Goal: Task Accomplishment & Management: Manage account settings

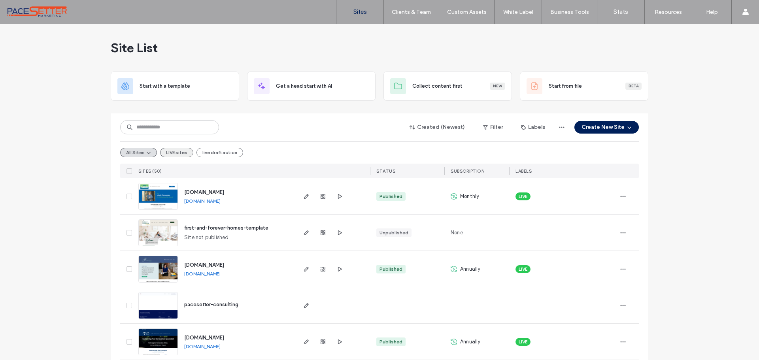
click at [177, 151] on button "LIVE sites" at bounding box center [176, 152] width 33 height 9
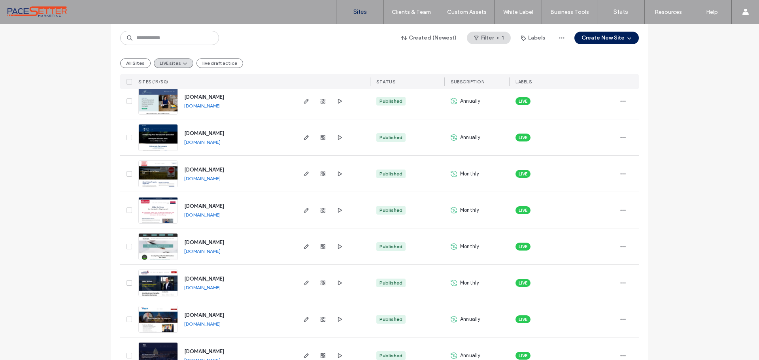
scroll to position [198, 0]
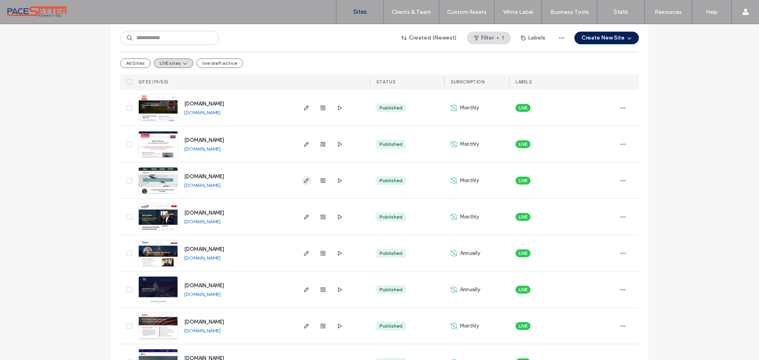
click at [303, 181] on icon "button" at bounding box center [306, 180] width 6 height 6
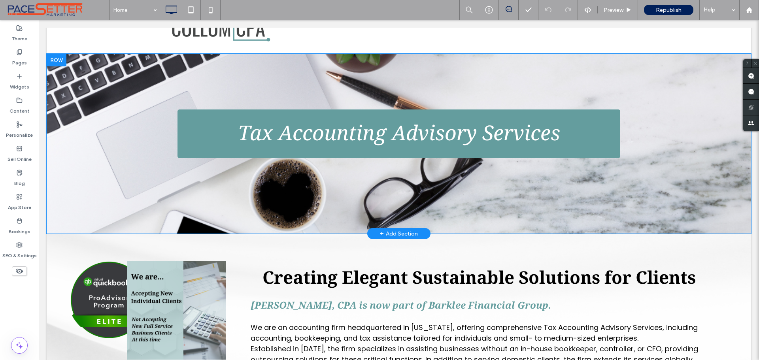
scroll to position [132, 0]
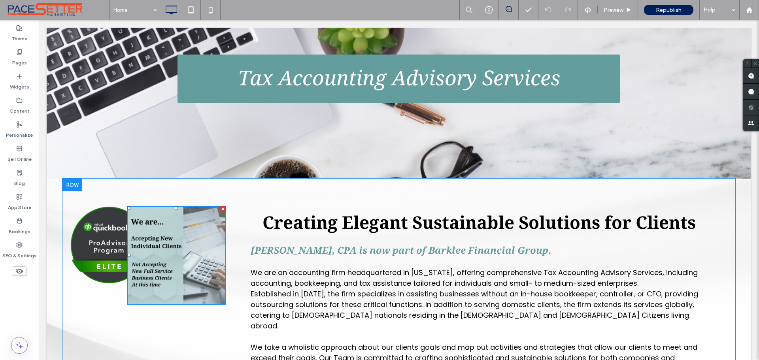
click at [222, 210] on div at bounding box center [223, 209] width 6 height 6
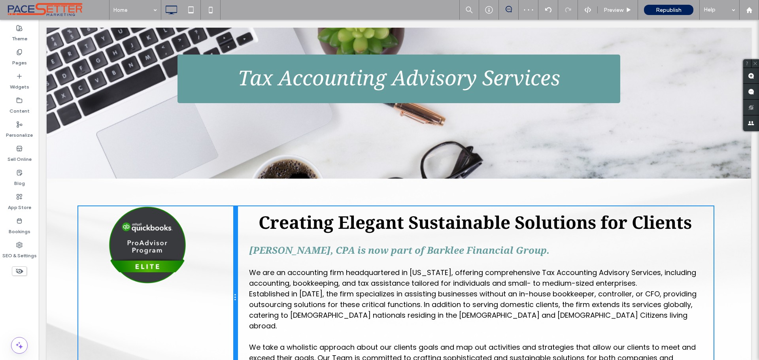
drag, startPoint x: 236, startPoint y: 270, endPoint x: 220, endPoint y: 269, distance: 15.5
click at [220, 269] on div "Click To Paste" at bounding box center [157, 297] width 159 height 182
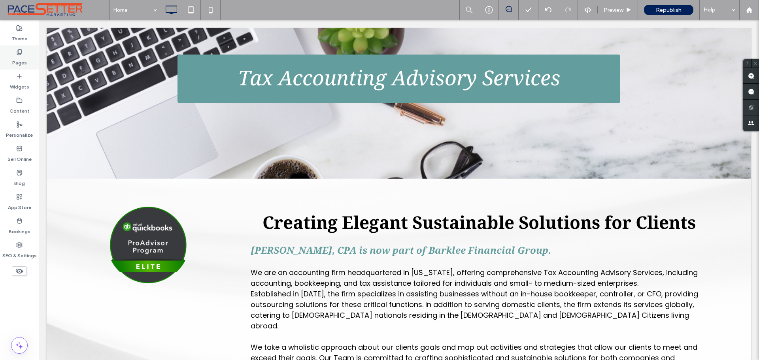
click at [13, 52] on div "Pages" at bounding box center [19, 57] width 39 height 24
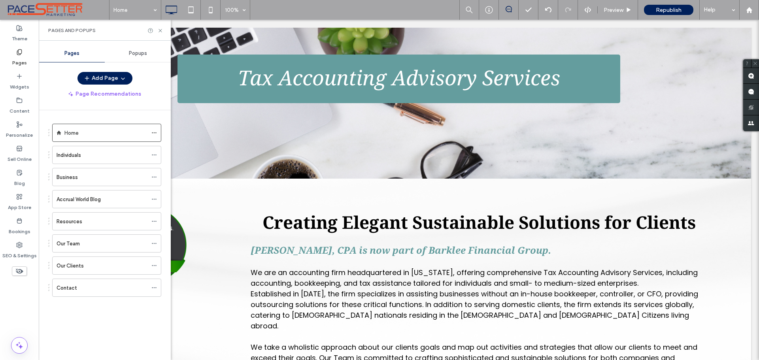
click at [101, 176] on div "Business" at bounding box center [102, 177] width 91 height 8
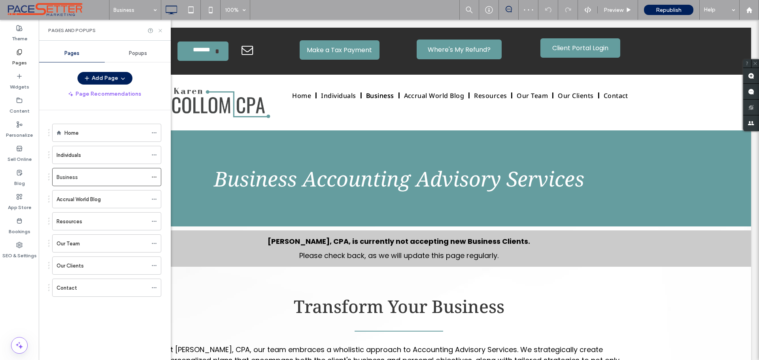
click at [160, 31] on use at bounding box center [159, 30] width 3 height 3
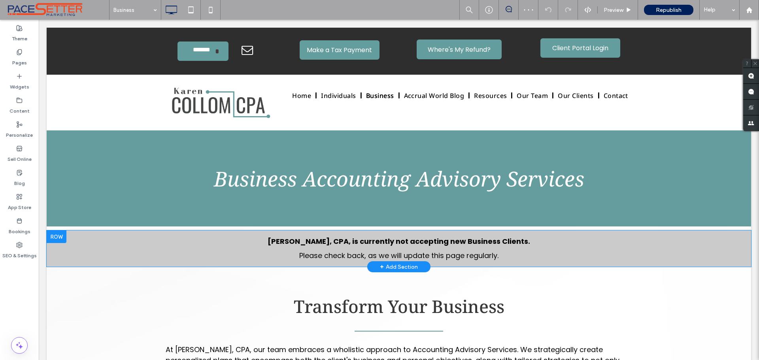
click at [56, 237] on div at bounding box center [57, 236] width 20 height 13
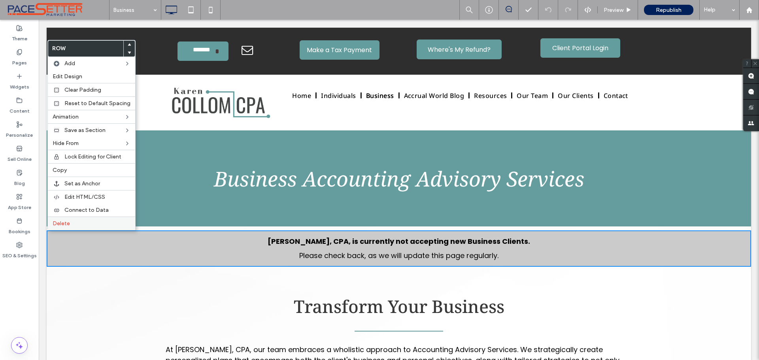
click at [63, 223] on span "Delete" at bounding box center [61, 223] width 17 height 7
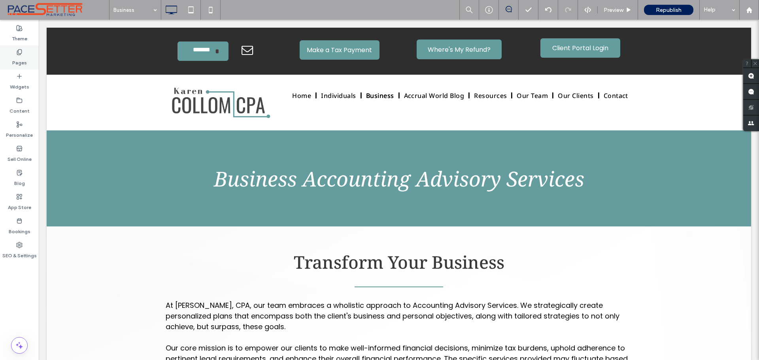
click at [18, 55] on label "Pages" at bounding box center [19, 60] width 15 height 11
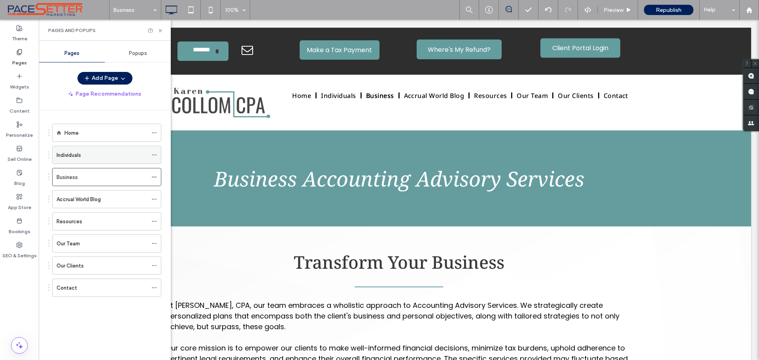
click at [92, 152] on div "Individuals" at bounding box center [102, 155] width 91 height 8
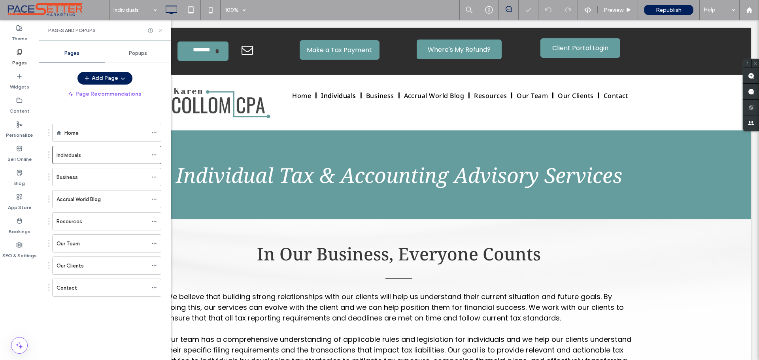
click at [159, 30] on icon at bounding box center [160, 31] width 6 height 6
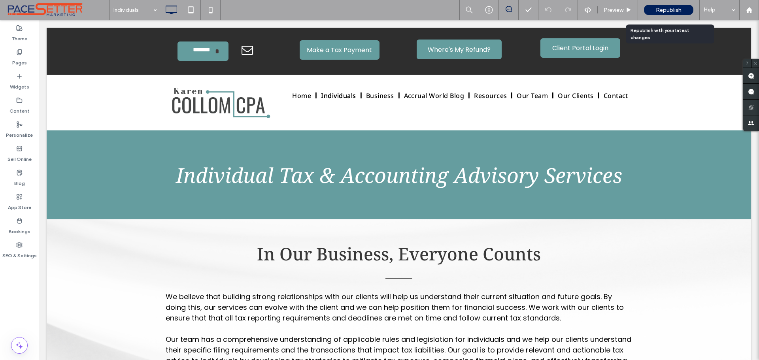
click at [673, 11] on span "Republish" at bounding box center [669, 10] width 26 height 7
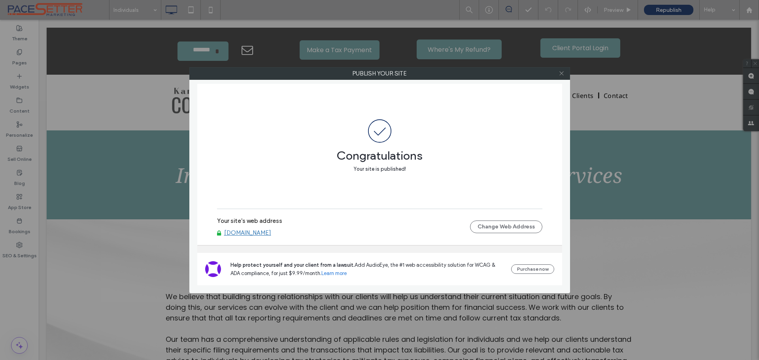
click at [560, 75] on icon at bounding box center [561, 73] width 6 height 6
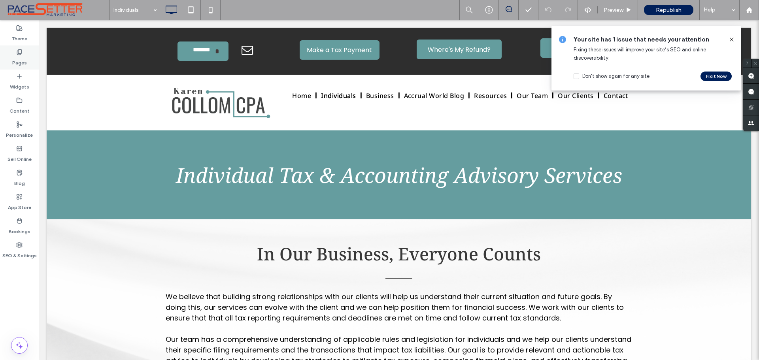
click at [21, 59] on label "Pages" at bounding box center [19, 60] width 15 height 11
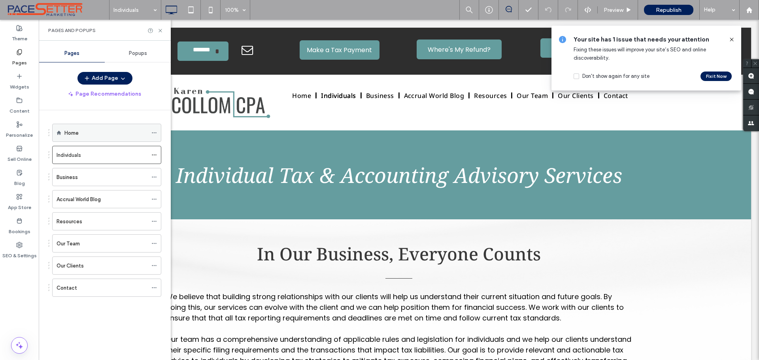
click at [107, 131] on div "Home" at bounding box center [105, 133] width 83 height 8
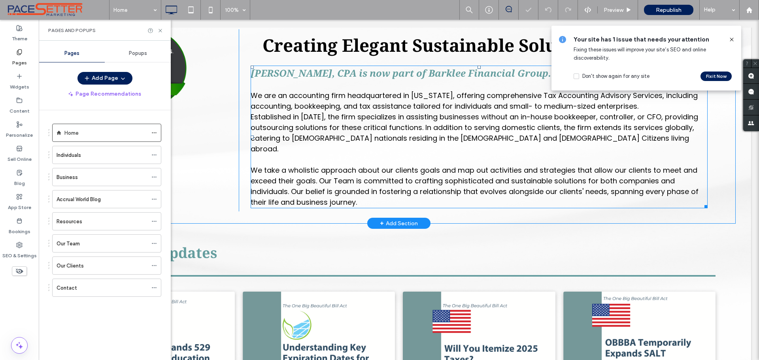
scroll to position [264, 0]
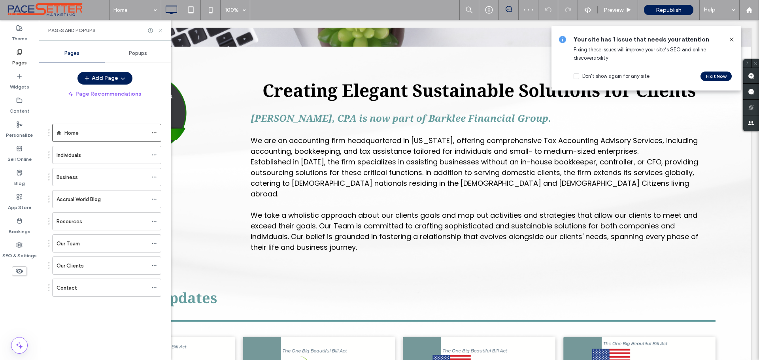
click at [159, 32] on use at bounding box center [159, 30] width 3 height 3
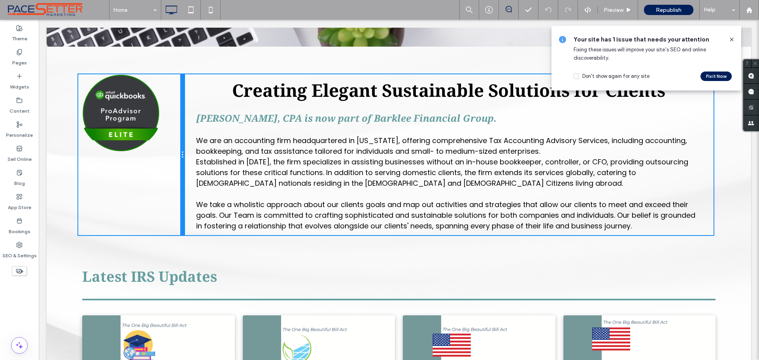
drag, startPoint x: 236, startPoint y: 137, endPoint x: 198, endPoint y: 137, distance: 37.5
click at [198, 137] on div "Click To Paste Creating Elegant Sustainable Solutions for Clients [PERSON_NAME]…" at bounding box center [398, 154] width 641 height 161
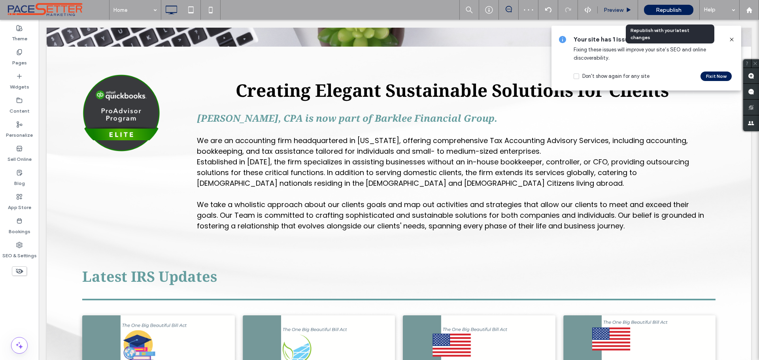
click at [679, 11] on span "Republish" at bounding box center [669, 10] width 26 height 7
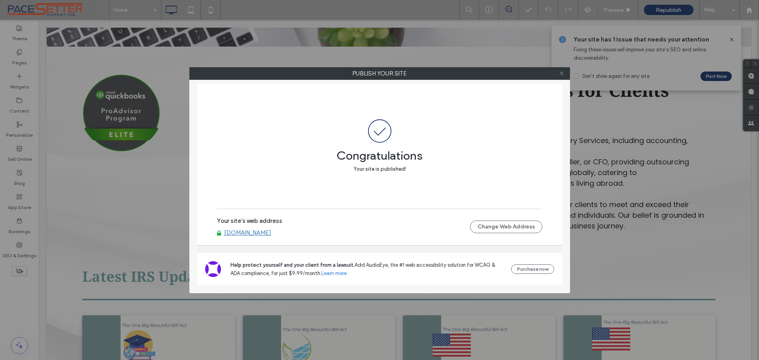
click at [560, 72] on icon at bounding box center [561, 73] width 6 height 6
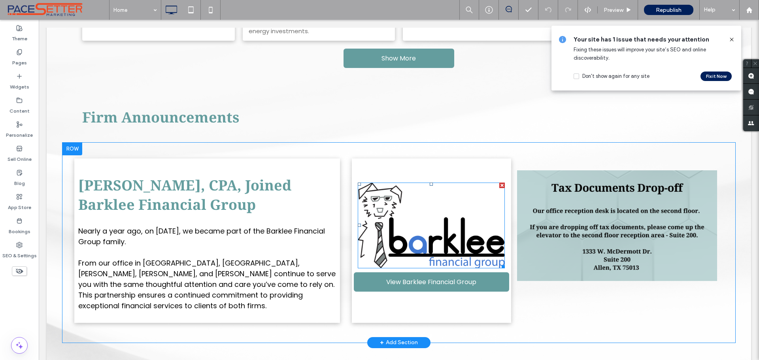
scroll to position [790, 0]
